Goal: Use online tool/utility: Utilize a website feature to perform a specific function

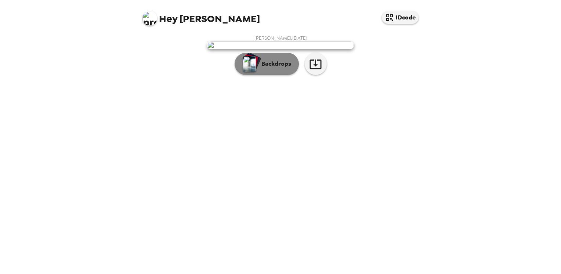
click at [274, 68] on p "Backdrops" at bounding box center [274, 63] width 33 height 9
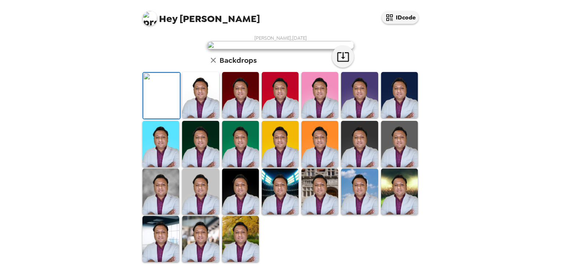
scroll to position [73, 0]
click at [207, 118] on img at bounding box center [200, 95] width 37 height 46
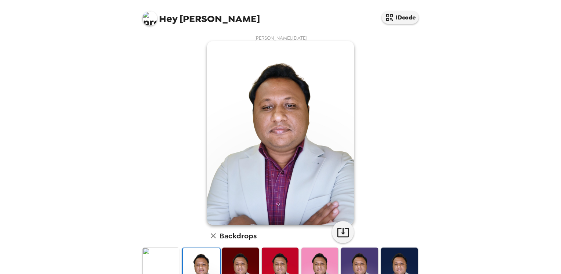
scroll to position [37, 0]
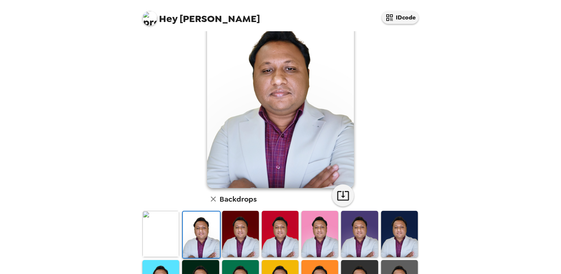
click at [244, 233] on img at bounding box center [240, 234] width 37 height 46
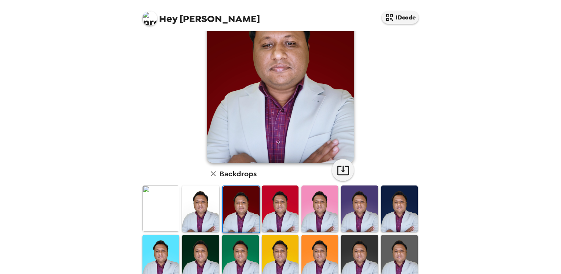
scroll to position [73, 0]
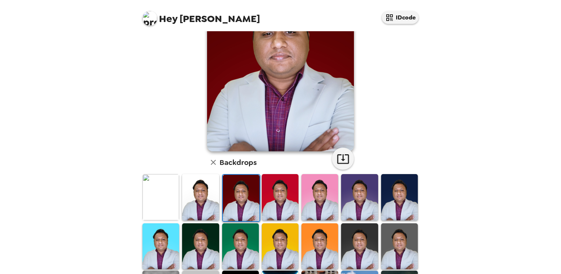
click at [281, 203] on img at bounding box center [280, 197] width 37 height 46
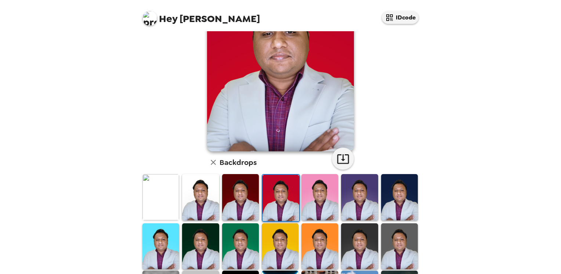
click at [310, 206] on img at bounding box center [319, 197] width 37 height 46
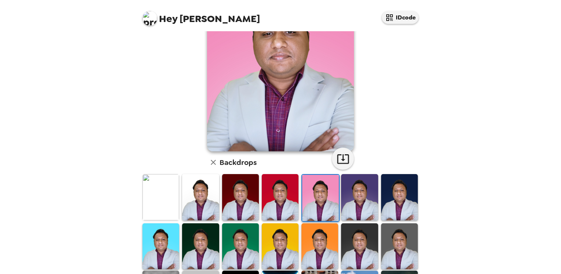
click at [354, 197] on img at bounding box center [359, 197] width 37 height 46
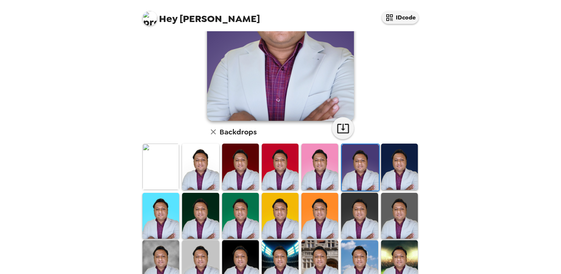
scroll to position [110, 0]
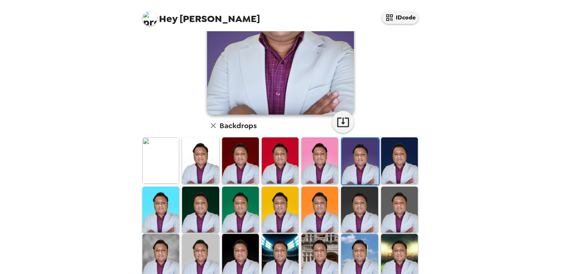
click at [401, 179] on img at bounding box center [399, 160] width 37 height 46
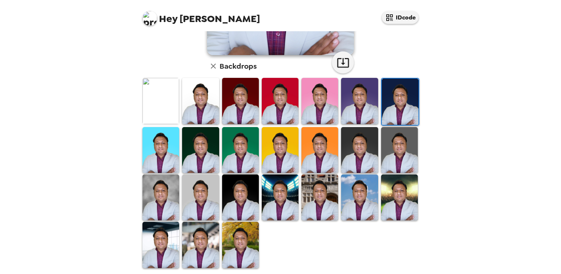
scroll to position [171, 0]
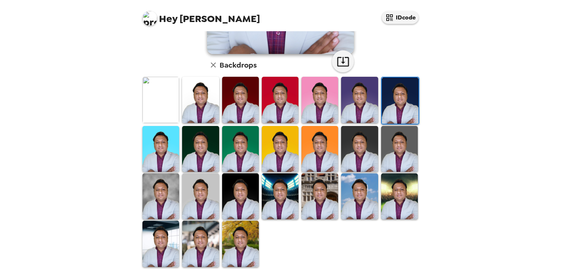
click at [272, 153] on img at bounding box center [280, 149] width 37 height 46
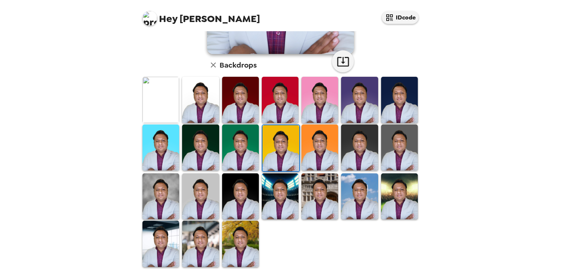
click at [279, 182] on img at bounding box center [280, 196] width 37 height 46
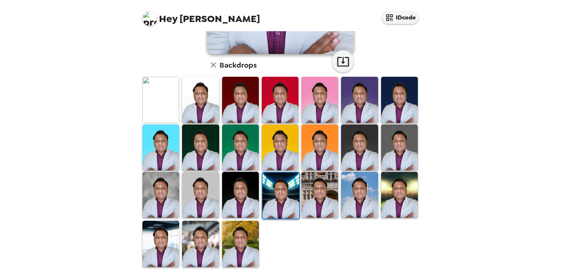
click at [397, 190] on img at bounding box center [399, 195] width 37 height 46
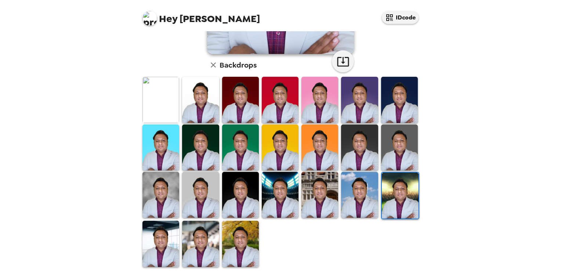
click at [161, 203] on img at bounding box center [160, 195] width 37 height 46
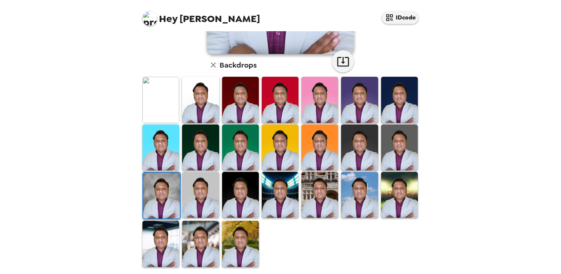
click at [168, 101] on img at bounding box center [160, 100] width 37 height 46
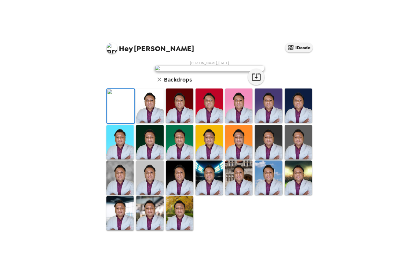
scroll to position [0, 0]
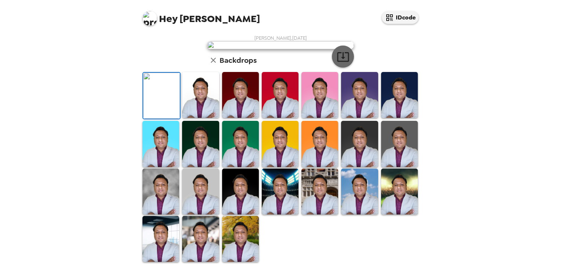
click at [338, 63] on icon "button" at bounding box center [342, 56] width 13 height 13
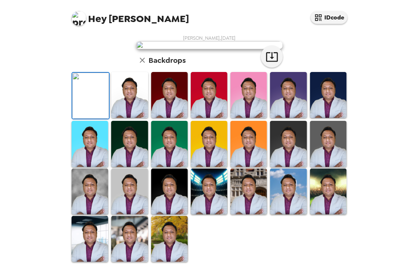
scroll to position [171, 0]
click at [173, 236] on img at bounding box center [169, 239] width 37 height 46
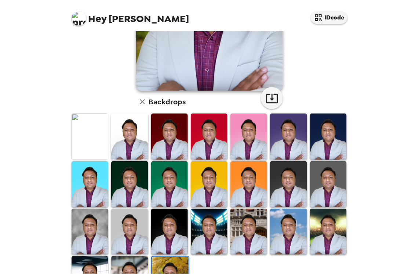
scroll to position [171, 0]
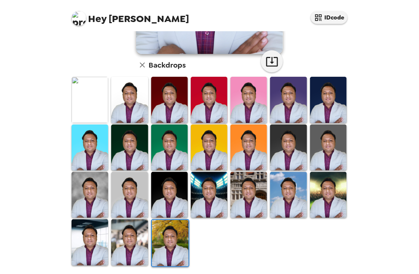
click at [287, 197] on img at bounding box center [288, 195] width 37 height 46
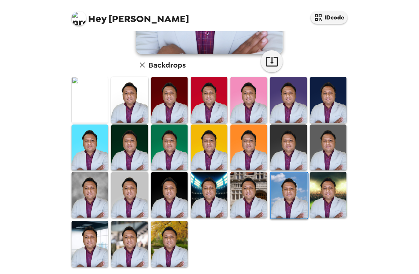
click at [169, 199] on img at bounding box center [169, 195] width 37 height 46
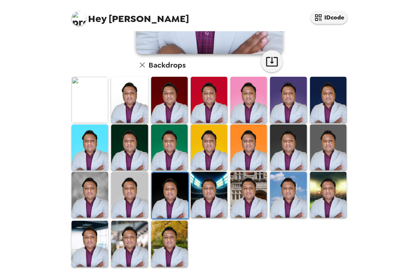
scroll to position [24, 0]
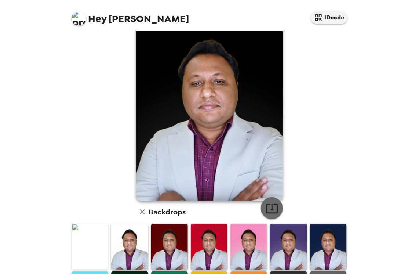
click at [276, 206] on button "button" at bounding box center [272, 208] width 22 height 22
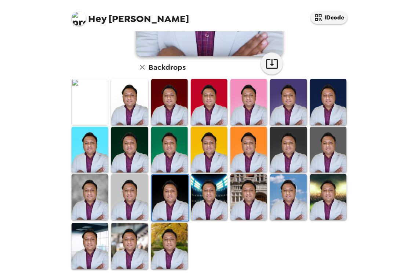
scroll to position [171, 0]
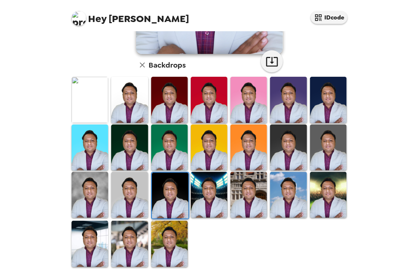
click at [329, 107] on img at bounding box center [328, 100] width 37 height 46
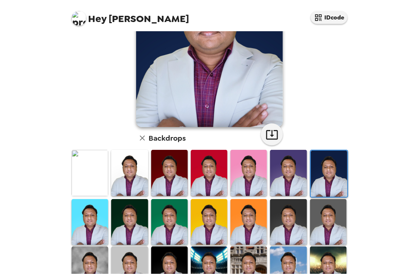
scroll to position [24, 0]
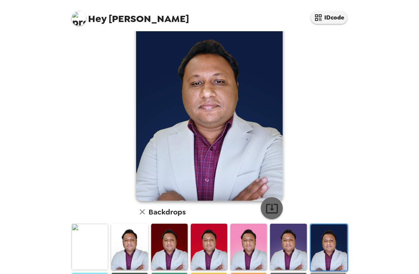
click at [269, 209] on icon "button" at bounding box center [272, 209] width 12 height 10
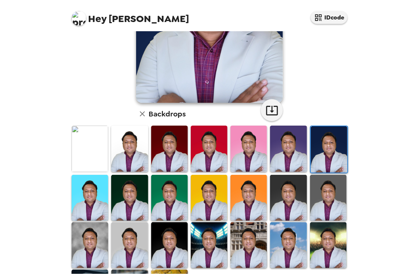
scroll to position [171, 0]
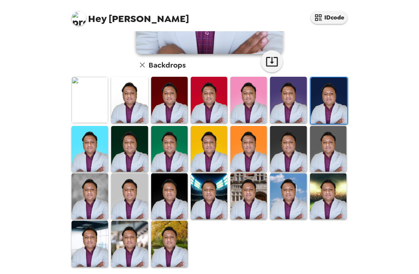
click at [136, 246] on img at bounding box center [129, 244] width 37 height 46
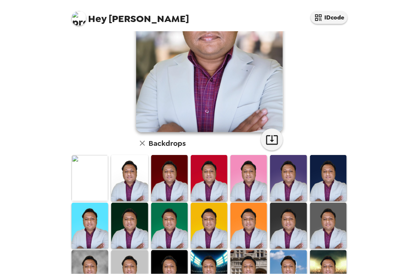
scroll to position [97, 0]
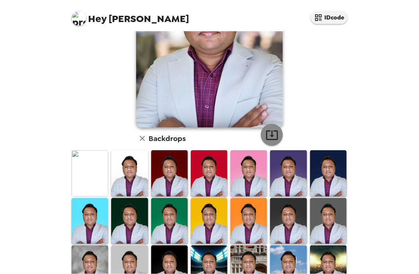
click at [267, 137] on icon "button" at bounding box center [272, 134] width 13 height 13
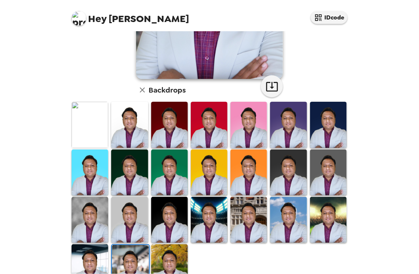
scroll to position [147, 0]
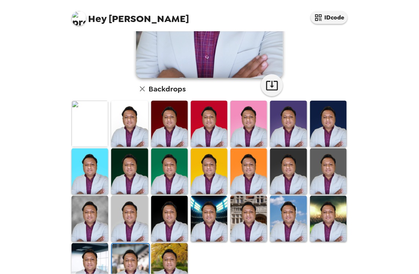
click at [320, 134] on img at bounding box center [328, 124] width 37 height 46
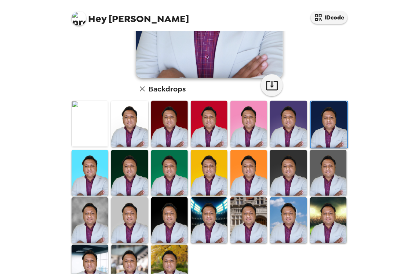
click at [86, 215] on img at bounding box center [90, 220] width 37 height 46
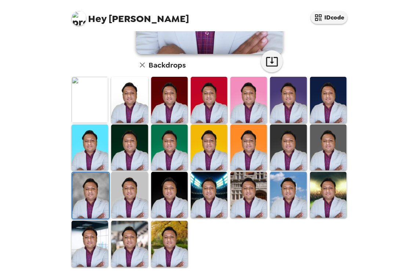
click at [211, 196] on img at bounding box center [209, 195] width 37 height 46
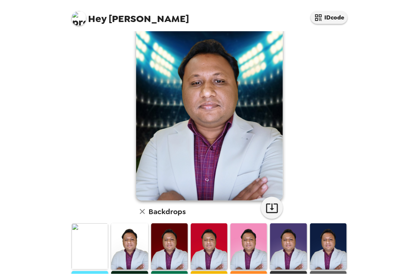
scroll to position [171, 0]
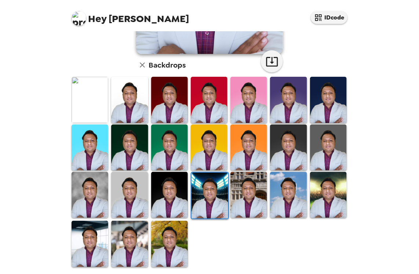
click at [197, 211] on img at bounding box center [210, 195] width 37 height 46
click at [218, 200] on img at bounding box center [210, 195] width 37 height 46
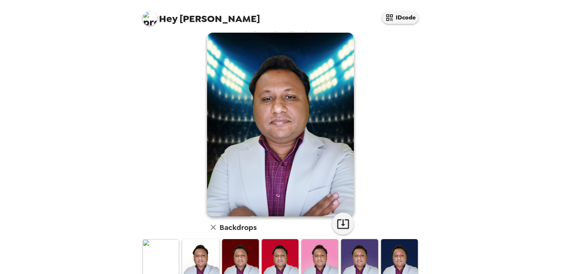
scroll to position [0, 0]
